Goal: Task Accomplishment & Management: Manage account settings

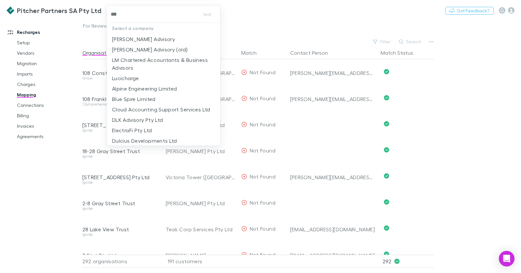
type input "****"
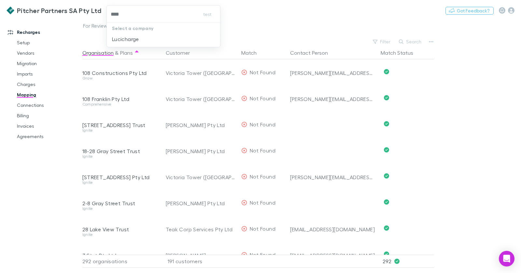
click at [128, 37] on p "Lucicharge" at bounding box center [125, 39] width 27 height 8
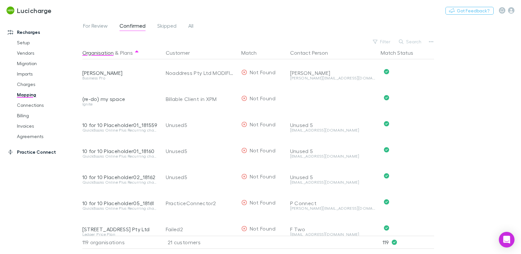
click at [44, 149] on link "Practice Connect" at bounding box center [41, 152] width 80 height 10
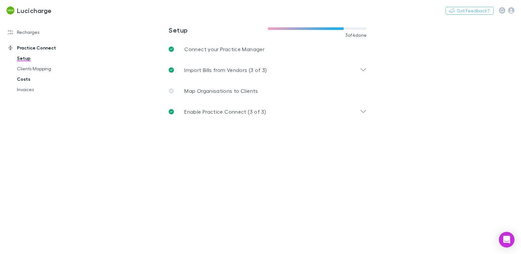
click at [24, 82] on link "Costs" at bounding box center [45, 79] width 71 height 10
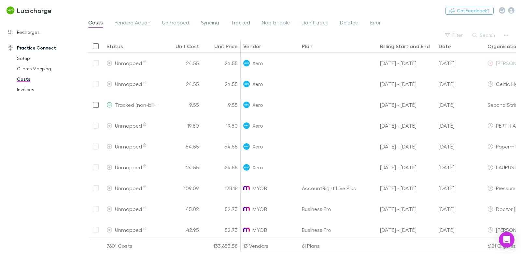
click at [250, 22] on div "Costs Pending Action Unmapped Syncing Tracked Non-billable Don’t track Deleted …" at bounding box center [237, 23] width 299 height 10
click at [246, 22] on span "Tracked" at bounding box center [240, 23] width 19 height 8
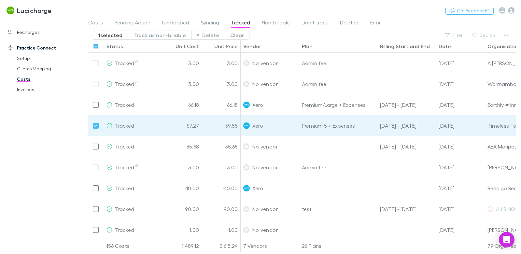
click at [335, 23] on div "Costs Pending Action Unmapped Syncing Tracked Non-billable Don’t track Deleted …" at bounding box center [237, 23] width 299 height 10
drag, startPoint x: 344, startPoint y: 23, endPoint x: 340, endPoint y: 22, distance: 4.1
click at [344, 23] on span "Deleted" at bounding box center [349, 23] width 19 height 8
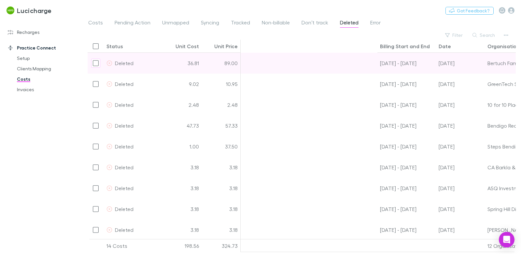
scroll to position [0, 164]
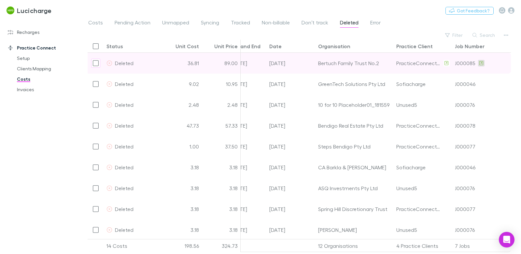
click at [481, 64] on icon at bounding box center [482, 63] width 4 height 5
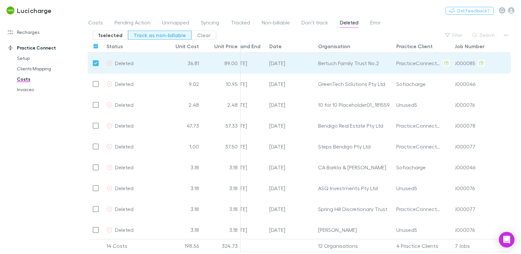
click at [170, 37] on button "Track as non-billable" at bounding box center [160, 35] width 64 height 9
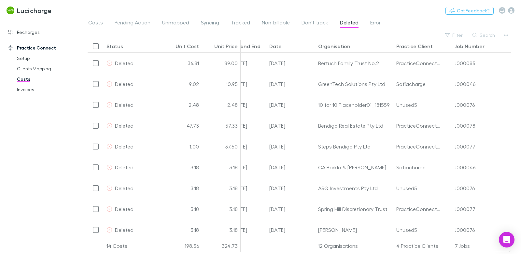
drag, startPoint x: 272, startPoint y: 24, endPoint x: 258, endPoint y: 22, distance: 13.9
click at [272, 24] on span "Non-billable" at bounding box center [276, 23] width 28 height 8
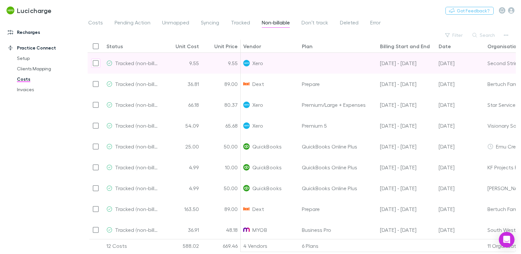
click at [38, 32] on link "Recharges" at bounding box center [41, 32] width 80 height 10
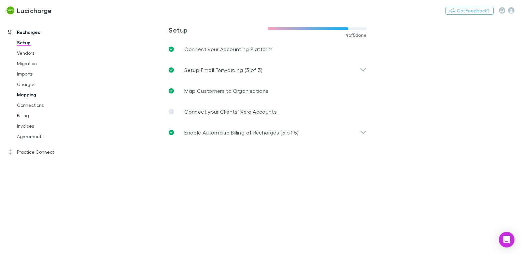
drag, startPoint x: 29, startPoint y: 96, endPoint x: 46, endPoint y: 90, distance: 18.5
click at [29, 96] on link "Mapping" at bounding box center [45, 95] width 71 height 10
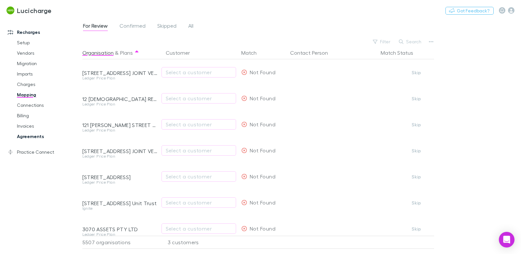
drag, startPoint x: 51, startPoint y: 151, endPoint x: 58, endPoint y: 135, distance: 17.2
click at [51, 151] on link "Practice Connect" at bounding box center [41, 152] width 80 height 10
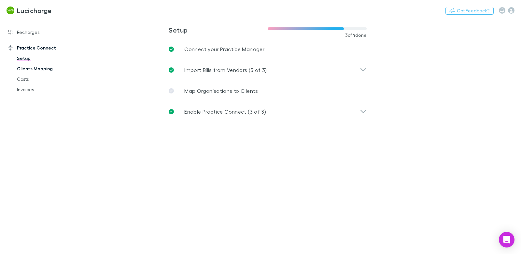
click at [50, 67] on link "Clients Mapping" at bounding box center [45, 69] width 71 height 10
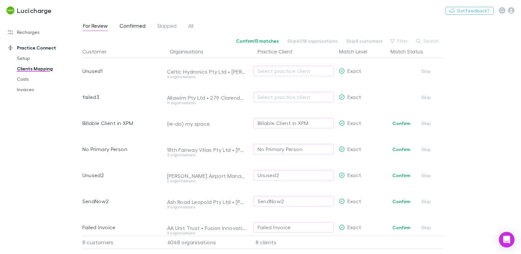
click at [135, 27] on span "Confirmed" at bounding box center [133, 26] width 26 height 8
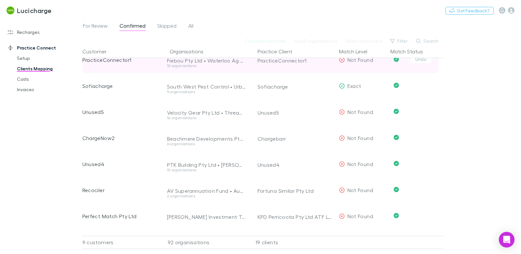
scroll to position [89, 0]
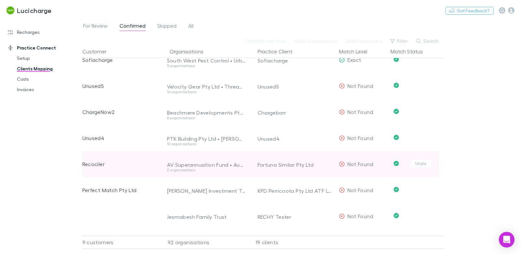
click at [96, 164] on div "Recociler" at bounding box center [120, 164] width 76 height 26
click at [279, 166] on div "Fortuna Similar Pty Ltd" at bounding box center [296, 165] width 76 height 26
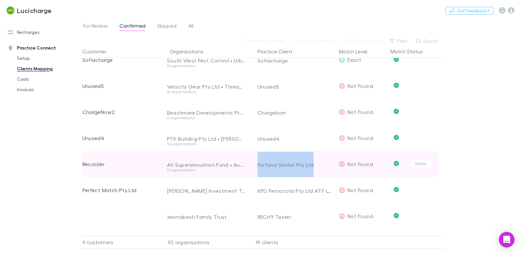
click at [279, 166] on div "Fortuna Similar Pty Ltd" at bounding box center [296, 165] width 76 height 26
click at [105, 163] on div "Recociler" at bounding box center [120, 164] width 76 height 26
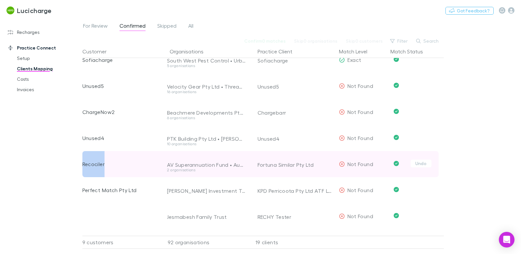
click at [105, 163] on div "Recociler" at bounding box center [120, 164] width 76 height 26
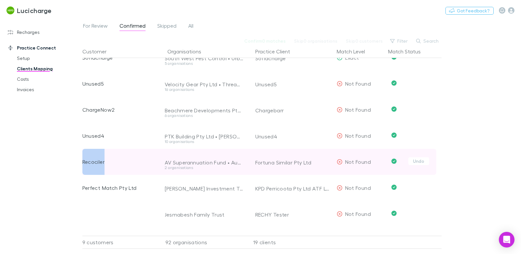
scroll to position [92, 0]
